Goal: Information Seeking & Learning: Learn about a topic

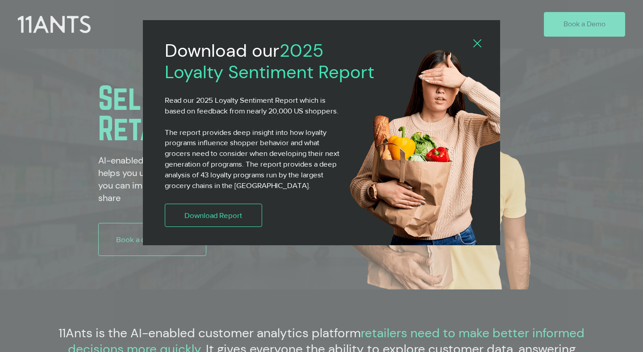
click at [479, 44] on icon "Back to site" at bounding box center [477, 43] width 8 height 8
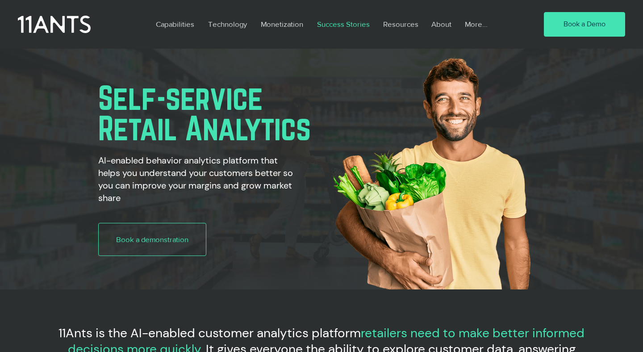
click at [339, 19] on p "Success Stories" at bounding box center [343, 24] width 62 height 21
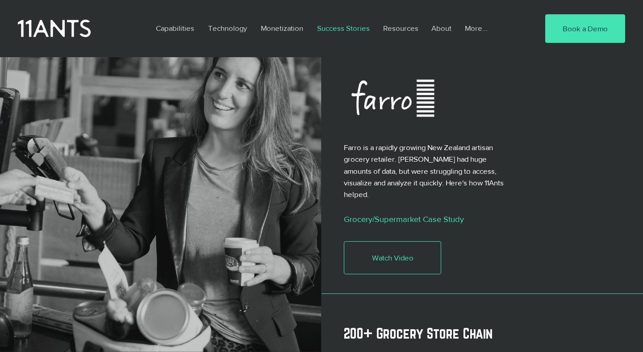
scroll to position [622, 0]
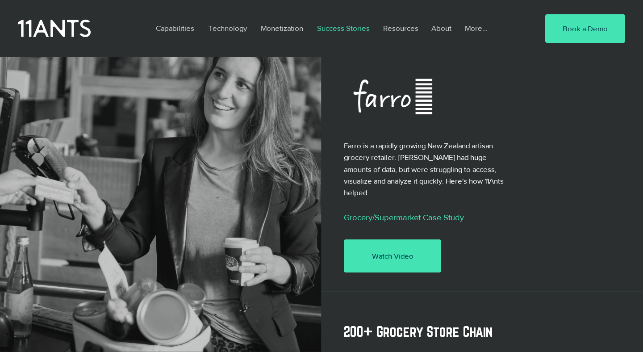
click at [373, 250] on span "Watch Video" at bounding box center [393, 255] width 42 height 11
